Goal: Find specific page/section: Find specific page/section

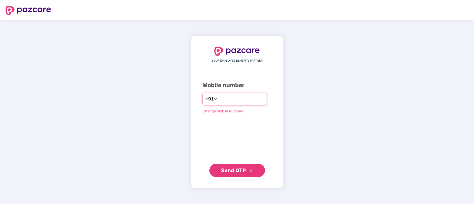
click at [232, 100] on input "number" at bounding box center [241, 99] width 46 height 9
type input "**********"
click at [230, 166] on button "Send OTP" at bounding box center [237, 170] width 56 height 13
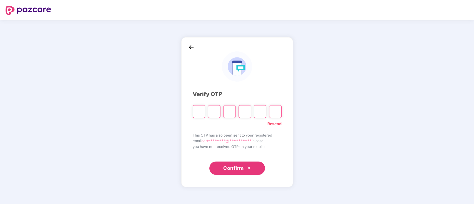
click at [199, 111] on input "Please enter verification code. Digit 1" at bounding box center [199, 111] width 13 height 13
paste input "*"
type input "*"
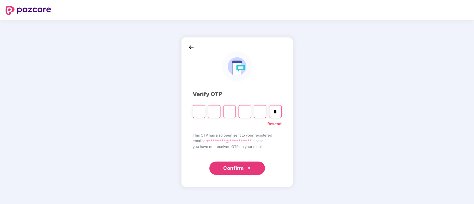
type input "*"
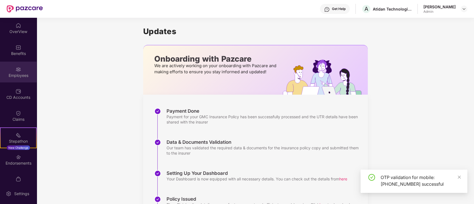
click at [17, 75] on div "Employees" at bounding box center [18, 76] width 37 height 6
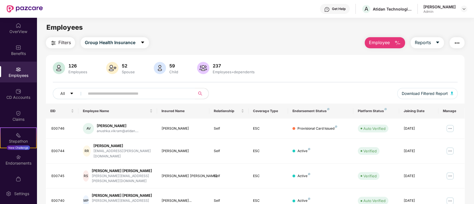
click at [107, 45] on span "Group Health Insurance" at bounding box center [110, 42] width 51 height 7
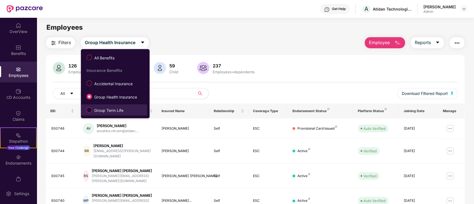
click at [93, 110] on span "Group Term Life" at bounding box center [109, 111] width 34 height 6
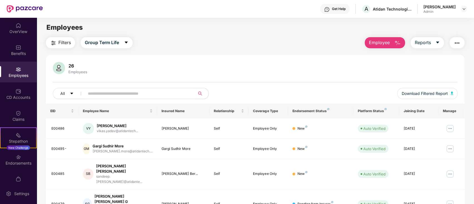
scroll to position [137, 0]
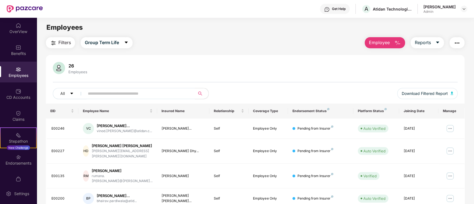
scroll to position [56, 0]
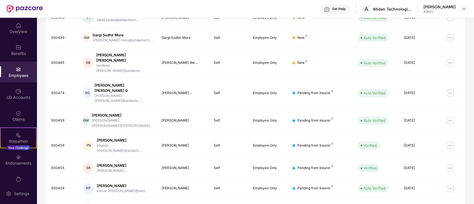
scroll to position [137, 0]
